Goal: Task Accomplishment & Management: Use online tool/utility

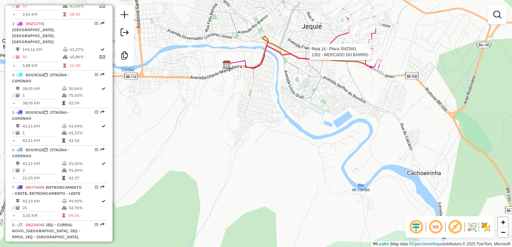
select select "*********"
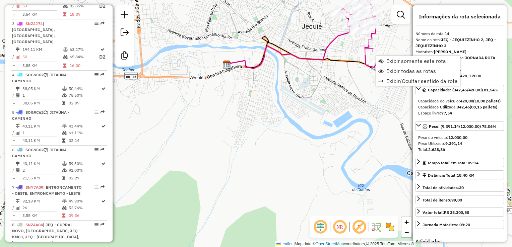
scroll to position [709, 0]
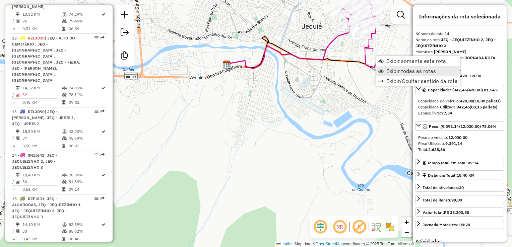
click at [410, 70] on span "Exibir todas as rotas" at bounding box center [411, 70] width 50 height 5
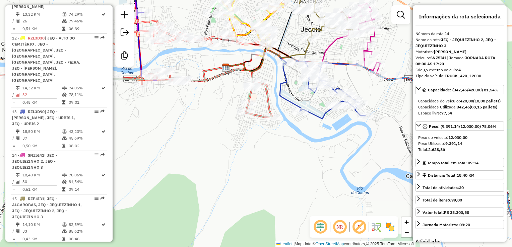
drag, startPoint x: 315, startPoint y: 148, endPoint x: 285, endPoint y: 168, distance: 35.5
click at [288, 167] on div "Janela de atendimento Grade de atendimento Capacidade Transportadoras Veículos …" at bounding box center [256, 123] width 512 height 247
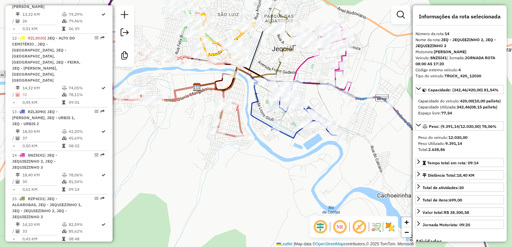
click at [384, 124] on div "Janela de atendimento Grade de atendimento Capacidade Transportadoras Veículos …" at bounding box center [256, 123] width 512 height 247
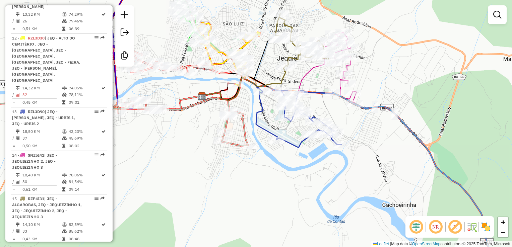
drag, startPoint x: 252, startPoint y: 171, endPoint x: 257, endPoint y: 185, distance: 14.9
click at [257, 185] on div "Janela de atendimento Grade de atendimento Capacidade Transportadoras Veículos …" at bounding box center [256, 123] width 512 height 247
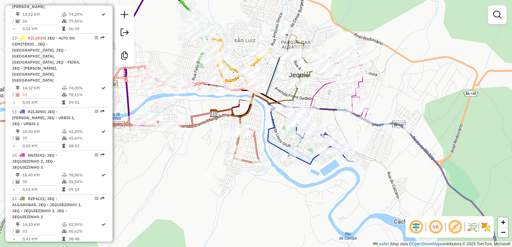
drag, startPoint x: 271, startPoint y: 189, endPoint x: 278, endPoint y: 193, distance: 7.2
click at [278, 193] on div "Janela de atendimento Grade de atendimento Capacidade Transportadoras Veículos …" at bounding box center [256, 123] width 512 height 247
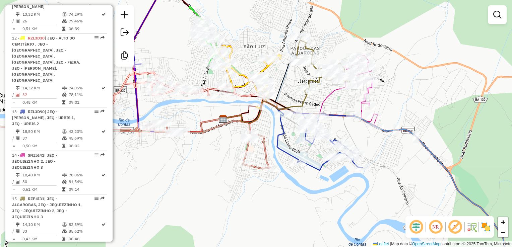
drag, startPoint x: 196, startPoint y: 189, endPoint x: 206, endPoint y: 197, distance: 12.5
click at [206, 197] on div "Janela de atendimento Grade de atendimento Capacidade Transportadoras Veículos …" at bounding box center [256, 123] width 512 height 247
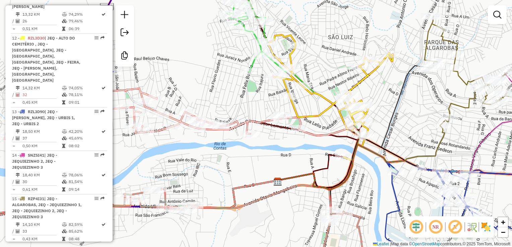
drag, startPoint x: 203, startPoint y: 103, endPoint x: 197, endPoint y: 131, distance: 28.1
click at [196, 131] on div "Janela de atendimento Grade de atendimento Capacidade Transportadoras Veículos …" at bounding box center [256, 123] width 512 height 247
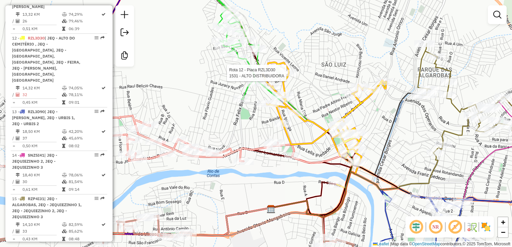
select select "*********"
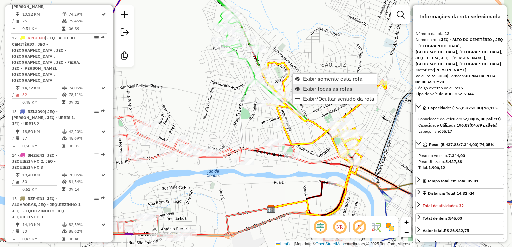
click at [310, 88] on span "Exibir todas as rotas" at bounding box center [328, 88] width 50 height 5
click at [308, 81] on span "Exibir somente esta rota" at bounding box center [331, 80] width 60 height 5
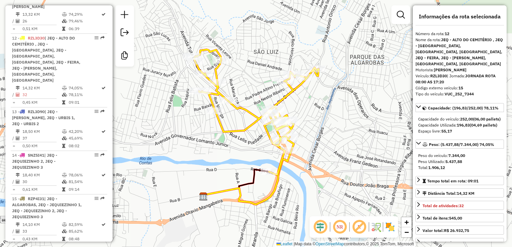
drag, startPoint x: 336, startPoint y: 120, endPoint x: 339, endPoint y: 131, distance: 11.3
click at [339, 131] on div "Janela de atendimento Grade de atendimento Capacidade Transportadoras Veículos …" at bounding box center [256, 123] width 512 height 247
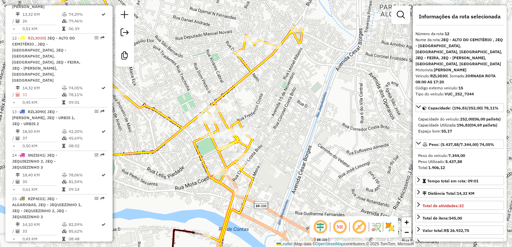
drag, startPoint x: 338, startPoint y: 132, endPoint x: 358, endPoint y: 134, distance: 19.2
click at [357, 135] on div "Janela de atendimento Grade de atendimento Capacidade Transportadoras Veículos …" at bounding box center [256, 123] width 512 height 247
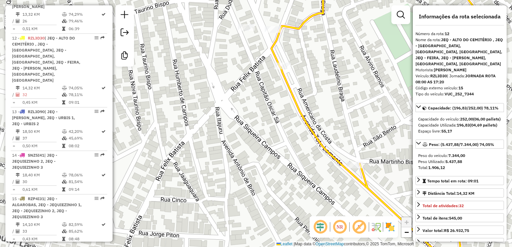
drag, startPoint x: 217, startPoint y: 63, endPoint x: 170, endPoint y: 43, distance: 51.1
click at [171, 43] on div "Janela de atendimento Grade de atendimento Capacidade Transportadoras Veículos …" at bounding box center [256, 123] width 512 height 247
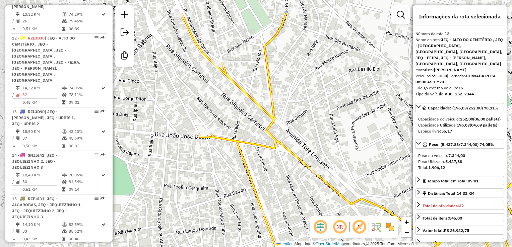
drag, startPoint x: 269, startPoint y: 89, endPoint x: 348, endPoint y: 123, distance: 85.6
click at [348, 123] on div "Janela de atendimento Grade de atendimento Capacidade Transportadoras Veículos …" at bounding box center [256, 123] width 512 height 247
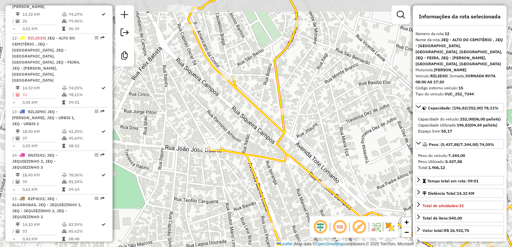
drag, startPoint x: 254, startPoint y: 82, endPoint x: 274, endPoint y: 111, distance: 34.9
click at [274, 111] on div "Janela de atendimento Grade de atendimento Capacidade Transportadoras Veículos …" at bounding box center [256, 123] width 512 height 247
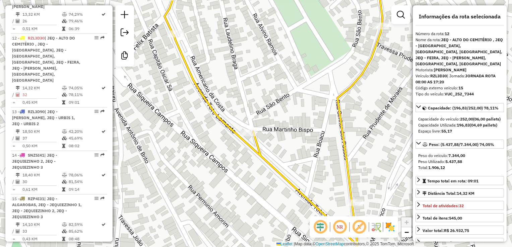
click at [266, 112] on div "Janela de atendimento Grade de atendimento Capacidade Transportadoras Veículos …" at bounding box center [256, 123] width 512 height 247
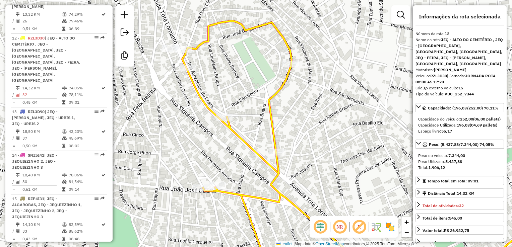
drag, startPoint x: 283, startPoint y: 112, endPoint x: 259, endPoint y: 106, distance: 24.8
click at [261, 110] on div "Janela de atendimento Grade de atendimento Capacidade Transportadoras Veículos …" at bounding box center [256, 123] width 512 height 247
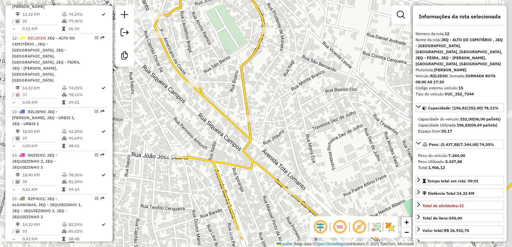
drag, startPoint x: 300, startPoint y: 122, endPoint x: 269, endPoint y: 78, distance: 53.4
click at [271, 80] on div "Janela de atendimento Grade de atendimento Capacidade Transportadoras Veículos …" at bounding box center [256, 123] width 512 height 247
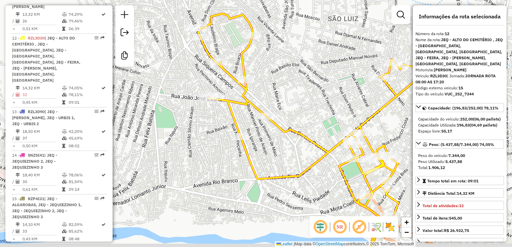
drag, startPoint x: 284, startPoint y: 133, endPoint x: 257, endPoint y: 105, distance: 38.8
click at [257, 105] on icon at bounding box center [322, 140] width 249 height 252
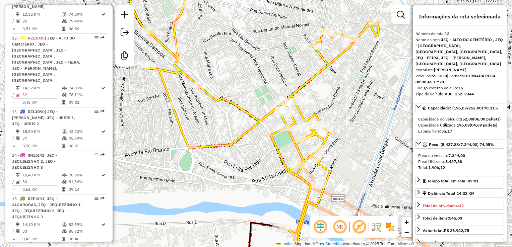
drag, startPoint x: 279, startPoint y: 143, endPoint x: 237, endPoint y: 136, distance: 42.7
click at [237, 139] on icon at bounding box center [254, 109] width 249 height 252
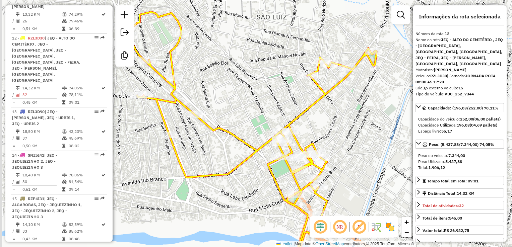
drag, startPoint x: 227, startPoint y: 153, endPoint x: 238, endPoint y: 170, distance: 20.8
click at [238, 170] on div "Janela de atendimento Grade de atendimento Capacidade Transportadoras Veículos …" at bounding box center [256, 123] width 512 height 247
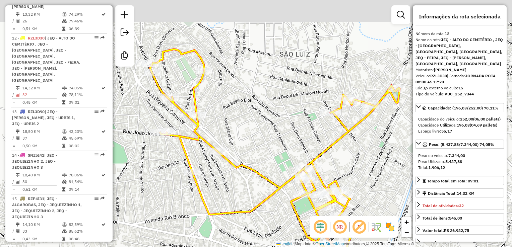
drag, startPoint x: 237, startPoint y: 103, endPoint x: 241, endPoint y: 107, distance: 4.7
click at [241, 107] on div "Janela de atendimento Grade de atendimento Capacidade Transportadoras Veículos …" at bounding box center [256, 123] width 512 height 247
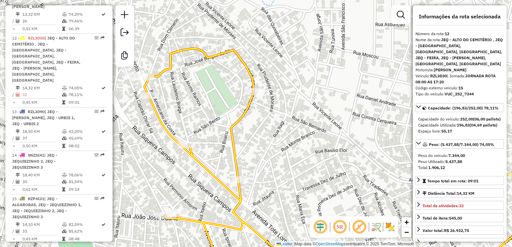
drag, startPoint x: 192, startPoint y: 85, endPoint x: 197, endPoint y: 85, distance: 5.0
click at [204, 86] on div "Janela de atendimento Grade de atendimento Capacidade Transportadoras Veículos …" at bounding box center [256, 123] width 512 height 247
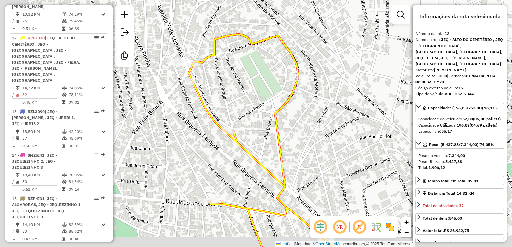
drag, startPoint x: 176, startPoint y: 94, endPoint x: 222, endPoint y: 78, distance: 48.0
click at [222, 78] on div "Janela de atendimento Grade de atendimento Capacidade Transportadoras Veículos …" at bounding box center [256, 123] width 512 height 247
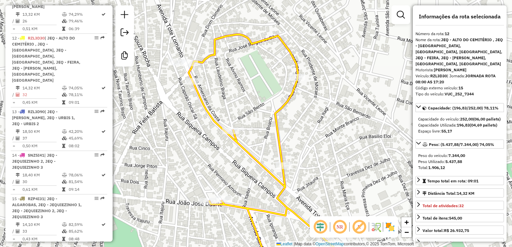
drag, startPoint x: 224, startPoint y: 78, endPoint x: 223, endPoint y: 72, distance: 6.7
click at [223, 72] on div "Janela de atendimento Grade de atendimento Capacidade Transportadoras Veículos …" at bounding box center [256, 123] width 512 height 247
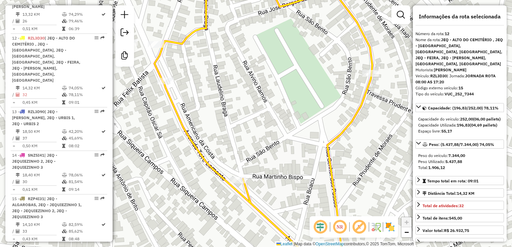
drag, startPoint x: 199, startPoint y: 65, endPoint x: 233, endPoint y: 58, distance: 35.5
click at [233, 58] on div "Janela de atendimento Grade de atendimento Capacidade Transportadoras Veículos …" at bounding box center [256, 123] width 512 height 247
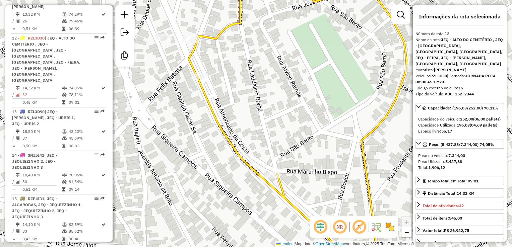
drag, startPoint x: 174, startPoint y: 80, endPoint x: 171, endPoint y: 92, distance: 12.7
click at [171, 92] on div "Janela de atendimento Grade de atendimento Capacidade Transportadoras Veículos …" at bounding box center [256, 123] width 512 height 247
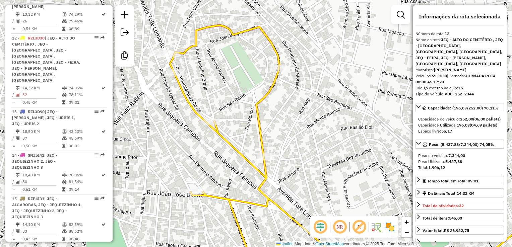
drag, startPoint x: 165, startPoint y: 140, endPoint x: 155, endPoint y: 35, distance: 104.9
click at [155, 37] on div "Janela de atendimento Grade de atendimento Capacidade Transportadoras Veículos …" at bounding box center [256, 123] width 512 height 247
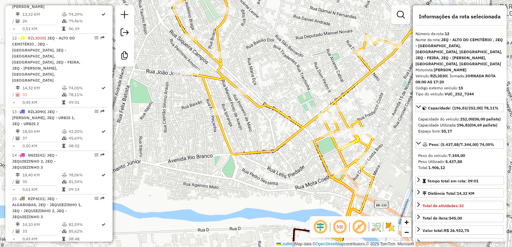
drag, startPoint x: 170, startPoint y: 112, endPoint x: 170, endPoint y: 137, distance: 25.1
click at [170, 137] on div "Janela de atendimento Grade de atendimento Capacidade Transportadoras Veículos …" at bounding box center [256, 123] width 512 height 247
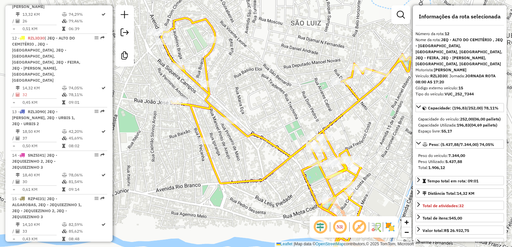
drag, startPoint x: 260, startPoint y: 62, endPoint x: 248, endPoint y: 67, distance: 12.9
click at [248, 67] on div "Janela de atendimento Grade de atendimento Capacidade Transportadoras Veículos …" at bounding box center [256, 123] width 512 height 247
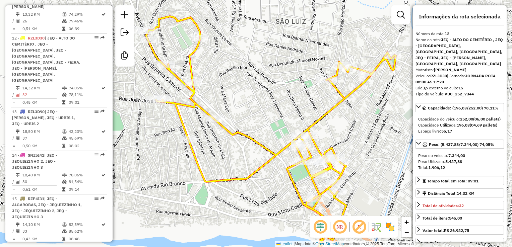
drag, startPoint x: 247, startPoint y: 68, endPoint x: 231, endPoint y: 48, distance: 25.9
click at [233, 48] on div "Janela de atendimento Grade de atendimento Capacidade Transportadoras Veículos …" at bounding box center [256, 123] width 512 height 247
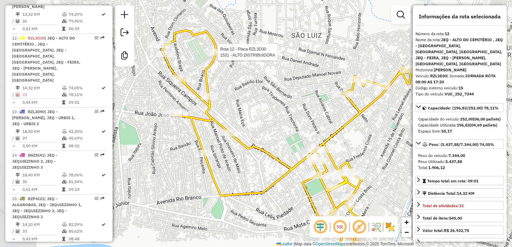
drag, startPoint x: 171, startPoint y: 54, endPoint x: 225, endPoint y: 55, distance: 53.9
click at [224, 55] on div at bounding box center [215, 52] width 17 height 7
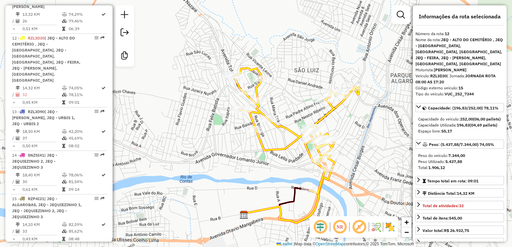
drag, startPoint x: 300, startPoint y: 109, endPoint x: 293, endPoint y: 101, distance: 11.1
click at [293, 101] on div "Janela de atendimento Grade de atendimento Capacidade Transportadoras Veículos …" at bounding box center [256, 123] width 512 height 247
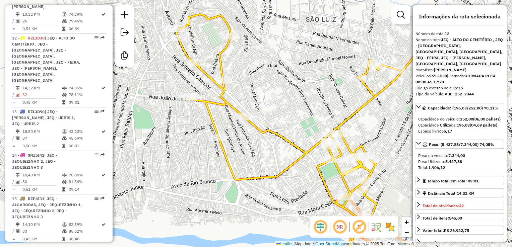
drag, startPoint x: 271, startPoint y: 89, endPoint x: 277, endPoint y: 93, distance: 7.6
click at [277, 93] on div "Janela de atendimento Grade de atendimento Capacidade Transportadoras Veículos …" at bounding box center [256, 123] width 512 height 247
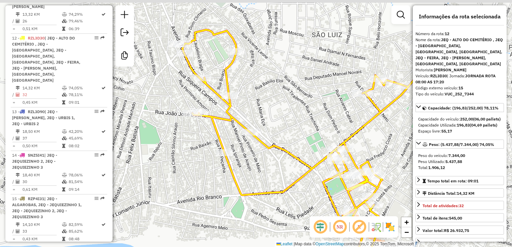
drag, startPoint x: 273, startPoint y: 83, endPoint x: 278, endPoint y: 101, distance: 18.7
click at [278, 101] on div "Janela de atendimento Grade de atendimento Capacidade Transportadoras Veículos …" at bounding box center [256, 123] width 512 height 247
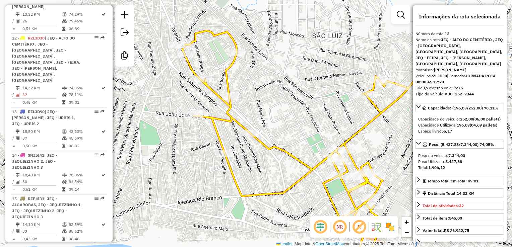
drag, startPoint x: 276, startPoint y: 118, endPoint x: 274, endPoint y: 103, distance: 15.2
click at [275, 104] on div "Janela de atendimento Grade de atendimento Capacidade Transportadoras Veículos …" at bounding box center [256, 123] width 512 height 247
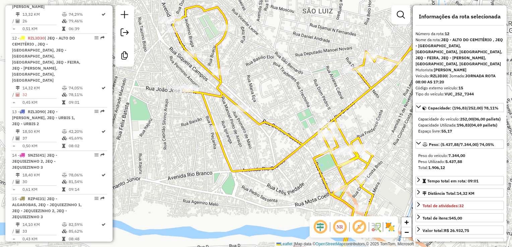
drag, startPoint x: 274, startPoint y: 102, endPoint x: 253, endPoint y: 73, distance: 35.6
click at [254, 75] on div "Janela de atendimento Grade de atendimento Capacidade Transportadoras Veículos …" at bounding box center [256, 123] width 512 height 247
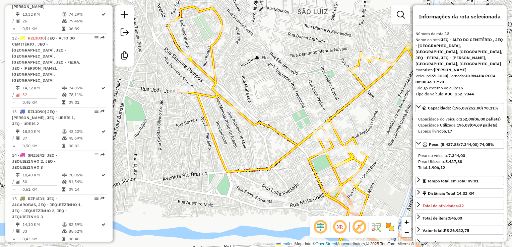
drag, startPoint x: 267, startPoint y: 118, endPoint x: 270, endPoint y: 124, distance: 6.5
click at [270, 124] on icon at bounding box center [292, 133] width 249 height 252
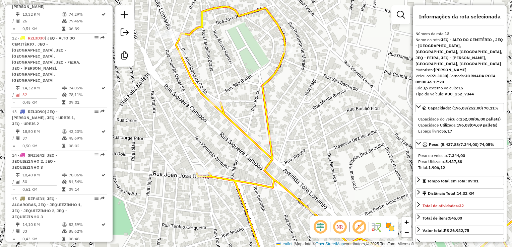
drag, startPoint x: 165, startPoint y: 36, endPoint x: 166, endPoint y: 59, distance: 22.1
click at [165, 60] on div "Janela de atendimento Grade de atendimento Capacidade Transportadoras Veículos …" at bounding box center [256, 123] width 512 height 247
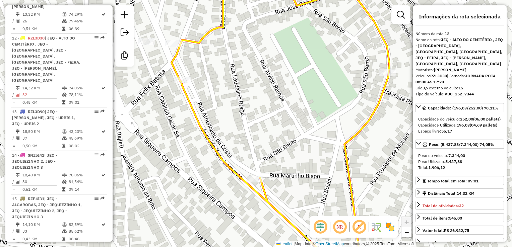
click at [176, 53] on icon at bounding box center [280, 134] width 218 height 296
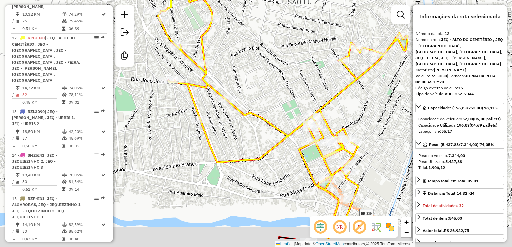
drag, startPoint x: 319, startPoint y: 102, endPoint x: 292, endPoint y: 16, distance: 89.9
click at [292, 13] on div "Janela de atendimento Grade de atendimento Capacidade Transportadoras Veículos …" at bounding box center [256, 123] width 512 height 247
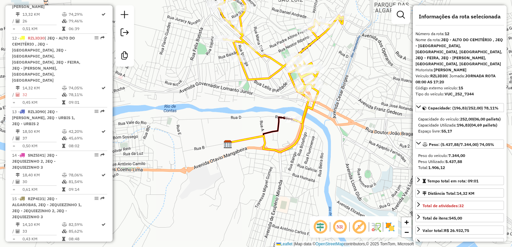
drag, startPoint x: 294, startPoint y: 70, endPoint x: 286, endPoint y: 118, distance: 47.9
click at [286, 118] on icon at bounding box center [280, 60] width 125 height 126
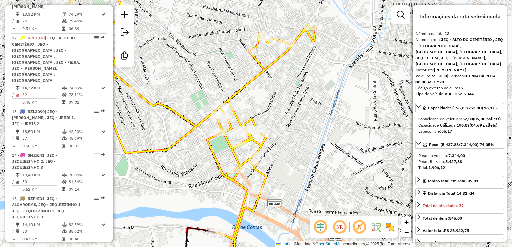
drag, startPoint x: 293, startPoint y: 113, endPoint x: 285, endPoint y: 100, distance: 15.3
click at [285, 100] on div "Janela de atendimento Grade de atendimento Capacidade Transportadoras Veículos …" at bounding box center [256, 123] width 512 height 247
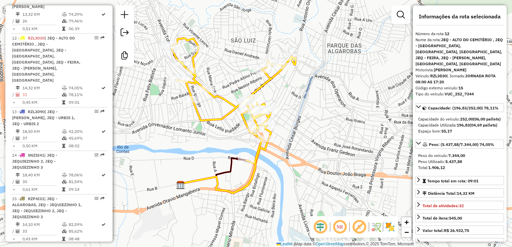
click at [303, 146] on div "Janela de atendimento Grade de atendimento Capacidade Transportadoras Veículos …" at bounding box center [256, 123] width 512 height 247
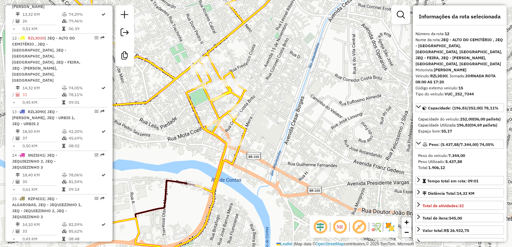
drag, startPoint x: 294, startPoint y: 129, endPoint x: 297, endPoint y: 136, distance: 7.0
click at [297, 136] on div "Janela de atendimento Grade de atendimento Capacidade Transportadoras Veículos …" at bounding box center [256, 123] width 512 height 247
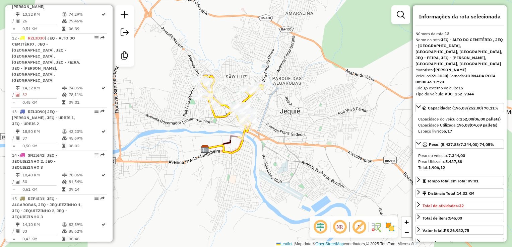
drag, startPoint x: 190, startPoint y: 163, endPoint x: 175, endPoint y: 108, distance: 56.2
click at [176, 112] on div "Janela de atendimento Grade de atendimento Capacidade Transportadoras Veículos …" at bounding box center [256, 123] width 512 height 247
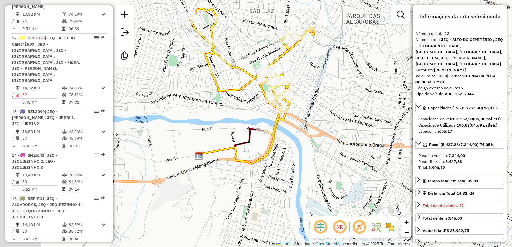
drag, startPoint x: 255, startPoint y: 147, endPoint x: 323, endPoint y: 145, distance: 68.7
click at [326, 146] on div "Janela de atendimento Grade de atendimento Capacidade Transportadoras Veículos …" at bounding box center [256, 123] width 512 height 247
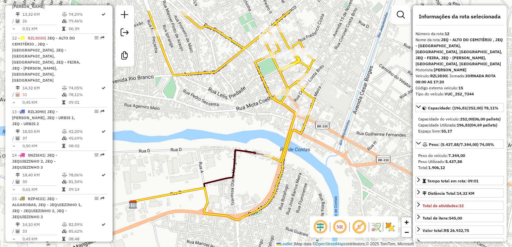
drag, startPoint x: 149, startPoint y: 86, endPoint x: 179, endPoint y: 120, distance: 45.7
click at [179, 120] on div "Janela de atendimento Grade de atendimento Capacidade Transportadoras Veículos …" at bounding box center [256, 123] width 512 height 247
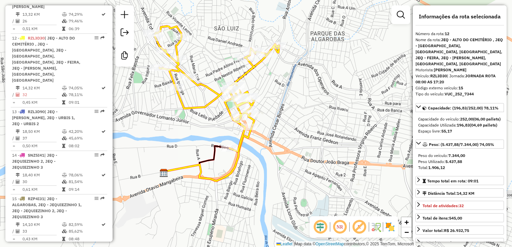
drag, startPoint x: 197, startPoint y: 131, endPoint x: 199, endPoint y: 139, distance: 8.0
click at [199, 139] on div "Janela de atendimento Grade de atendimento Capacidade Transportadoras Veículos …" at bounding box center [256, 123] width 512 height 247
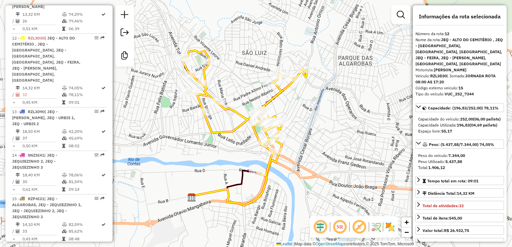
drag, startPoint x: 299, startPoint y: 117, endPoint x: 293, endPoint y: 115, distance: 5.8
click at [319, 125] on div "Janela de atendimento Grade de atendimento Capacidade Transportadoras Veículos …" at bounding box center [256, 123] width 512 height 247
drag, startPoint x: 197, startPoint y: 143, endPoint x: 195, endPoint y: 148, distance: 5.3
click at [195, 148] on div "Janela de atendimento Grade de atendimento Capacidade Transportadoras Veículos …" at bounding box center [256, 123] width 512 height 247
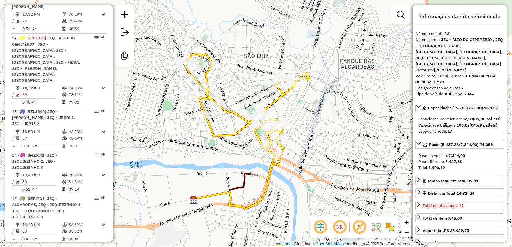
drag, startPoint x: 194, startPoint y: 139, endPoint x: 200, endPoint y: 144, distance: 8.3
click at [200, 144] on div "Janela de atendimento Grade de atendimento Capacidade Transportadoras Veículos …" at bounding box center [256, 123] width 512 height 247
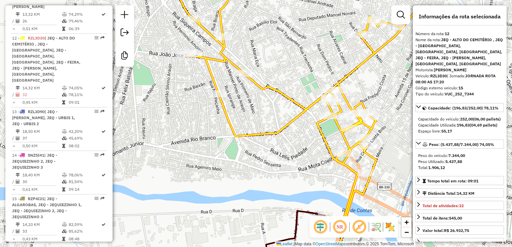
drag, startPoint x: 200, startPoint y: 142, endPoint x: 184, endPoint y: 120, distance: 26.9
click at [185, 121] on div "Janela de atendimento Grade de atendimento Capacidade Transportadoras Veículos …" at bounding box center [256, 123] width 512 height 247
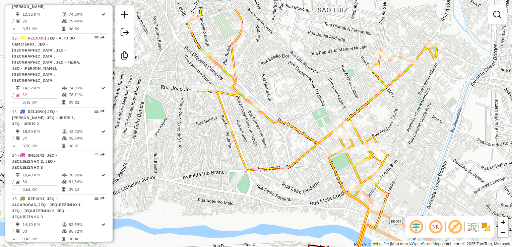
drag, startPoint x: 196, startPoint y: 152, endPoint x: 197, endPoint y: 155, distance: 3.9
click at [197, 155] on div "Janela de atendimento Grade de atendimento Capacidade Transportadoras Veículos …" at bounding box center [256, 123] width 512 height 247
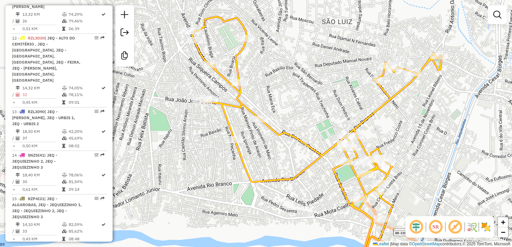
drag, startPoint x: 193, startPoint y: 135, endPoint x: 196, endPoint y: 143, distance: 8.0
click at [196, 143] on div "Janela de atendimento Grade de atendimento Capacidade Transportadoras Veículos …" at bounding box center [256, 123] width 512 height 247
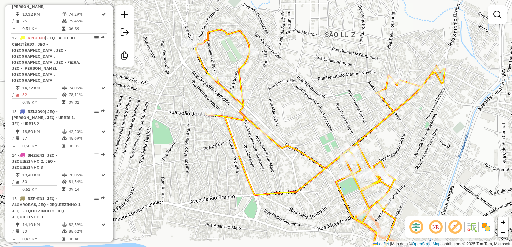
drag, startPoint x: 290, startPoint y: 78, endPoint x: 293, endPoint y: 91, distance: 13.4
click at [293, 91] on div "Janela de atendimento Grade de atendimento Capacidade Transportadoras Veículos …" at bounding box center [256, 123] width 512 height 247
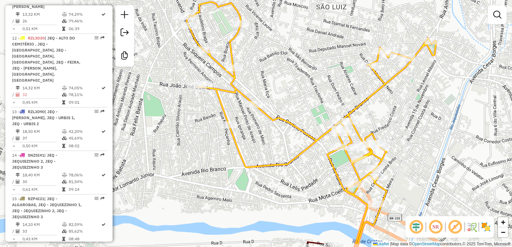
drag, startPoint x: 295, startPoint y: 90, endPoint x: 286, endPoint y: 61, distance: 31.3
click at [287, 62] on div "Janela de atendimento Grade de atendimento Capacidade Transportadoras Veículos …" at bounding box center [256, 123] width 512 height 247
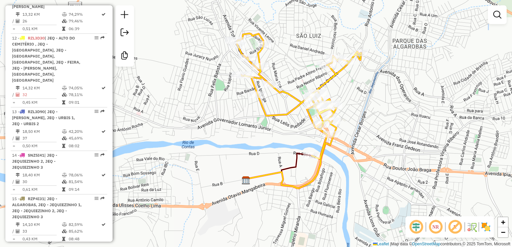
click at [426, 138] on div "Janela de atendimento Grade de atendimento Capacidade Transportadoras Veículos …" at bounding box center [256, 123] width 512 height 247
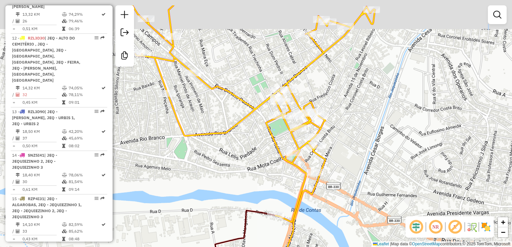
drag, startPoint x: 362, startPoint y: 112, endPoint x: 406, endPoint y: 149, distance: 57.1
click at [404, 149] on div "Janela de atendimento Grade de atendimento Capacidade Transportadoras Veículos …" at bounding box center [256, 123] width 512 height 247
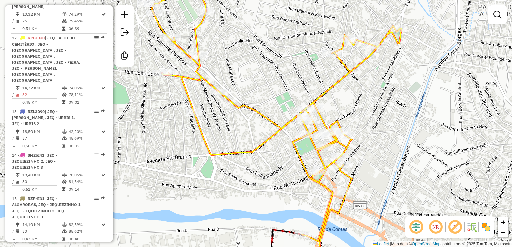
drag, startPoint x: 253, startPoint y: 91, endPoint x: 295, endPoint y: 136, distance: 61.4
click at [294, 136] on div "Janela de atendimento Grade de atendimento Capacidade Transportadoras Veículos …" at bounding box center [256, 123] width 512 height 247
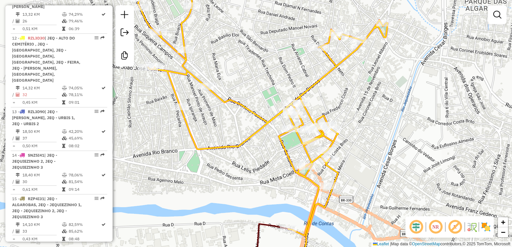
drag, startPoint x: 230, startPoint y: 123, endPoint x: 249, endPoint y: 151, distance: 34.0
click at [249, 151] on div "Janela de atendimento Grade de atendimento Capacidade Transportadoras Veículos …" at bounding box center [256, 123] width 512 height 247
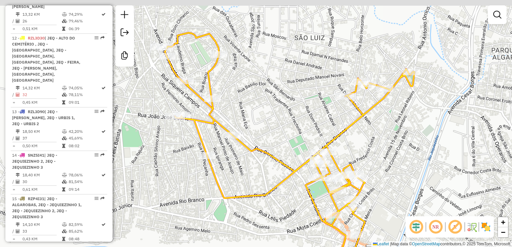
click at [264, 127] on div "Janela de atendimento Grade de atendimento Capacidade Transportadoras Veículos …" at bounding box center [256, 123] width 512 height 247
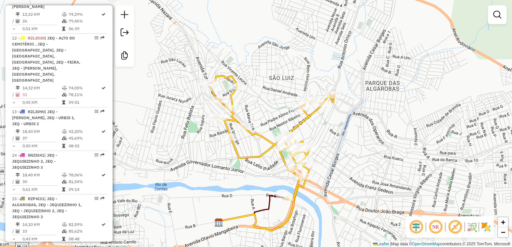
click at [285, 93] on div "Janela de atendimento Grade de atendimento Capacidade Transportadoras Veículos …" at bounding box center [256, 123] width 512 height 247
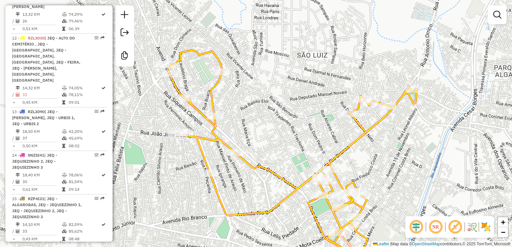
drag, startPoint x: 250, startPoint y: 96, endPoint x: 258, endPoint y: 93, distance: 8.8
click at [258, 93] on div "Janela de atendimento Grade de atendimento Capacidade Transportadoras Veículos …" at bounding box center [256, 123] width 512 height 247
